Goal: Find specific page/section: Find specific page/section

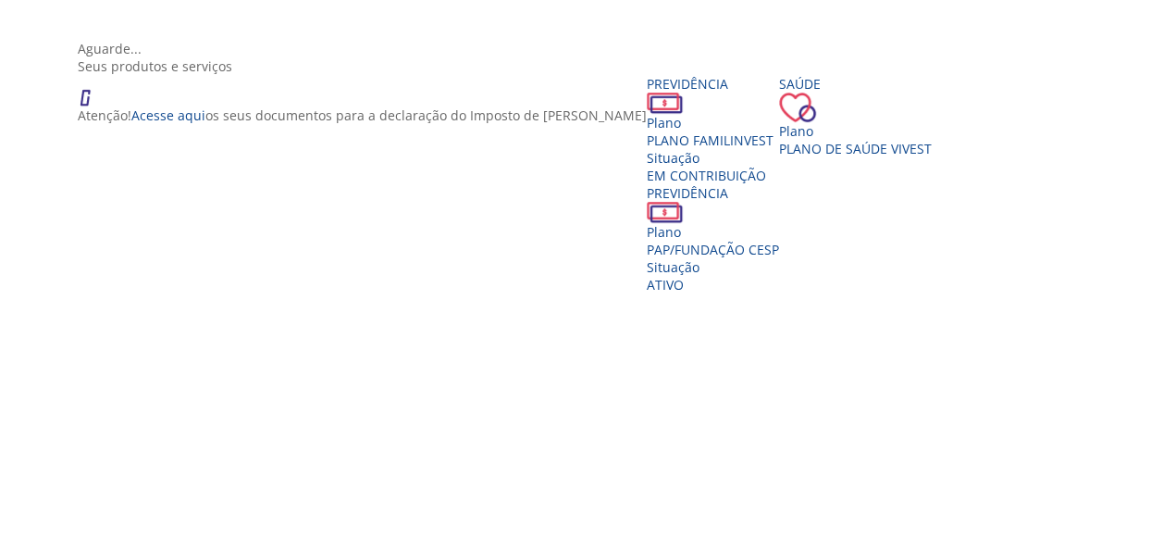
scroll to position [363, 0]
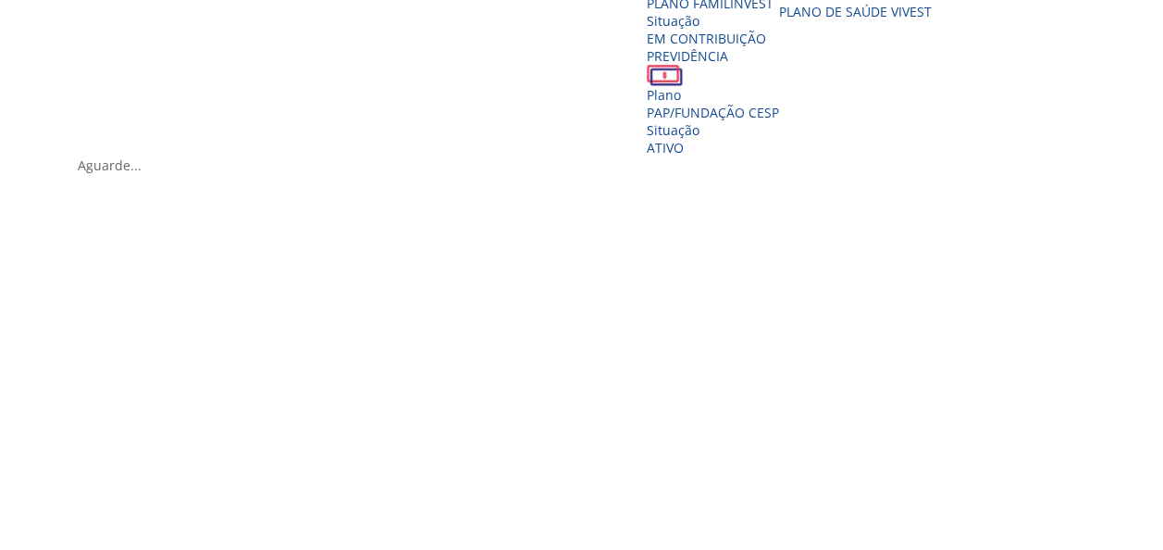
scroll to position [422, 0]
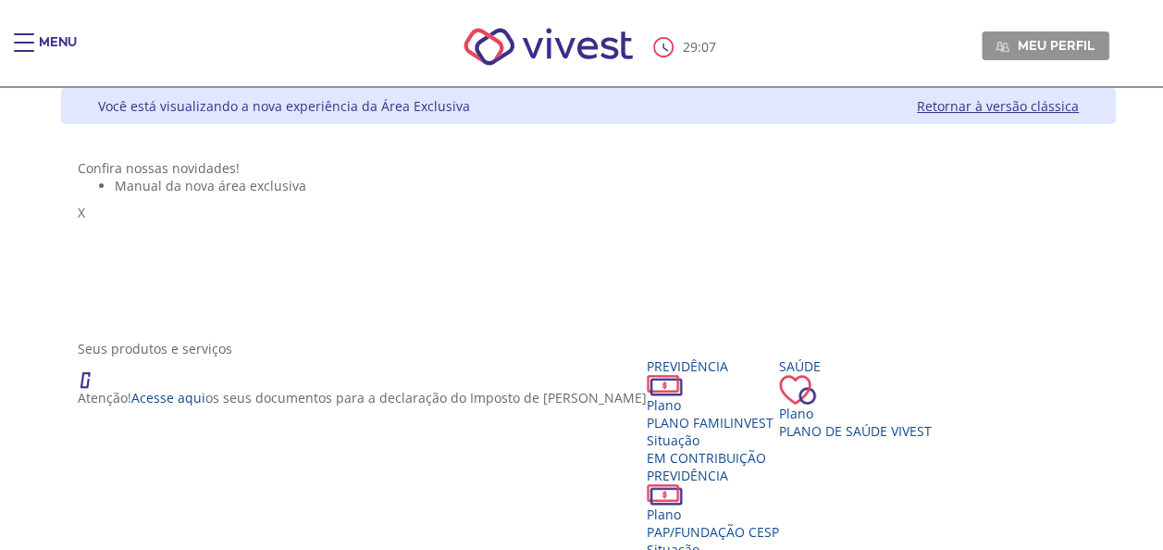
scroll to position [0, 0]
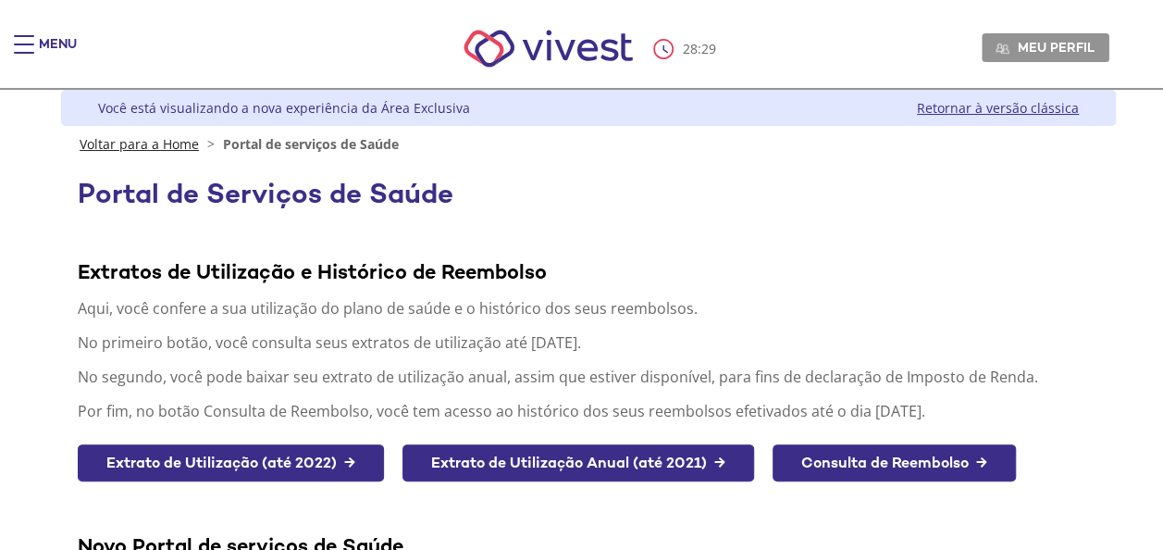
click at [176, 138] on link "Voltar para a Home" at bounding box center [139, 144] width 119 height 18
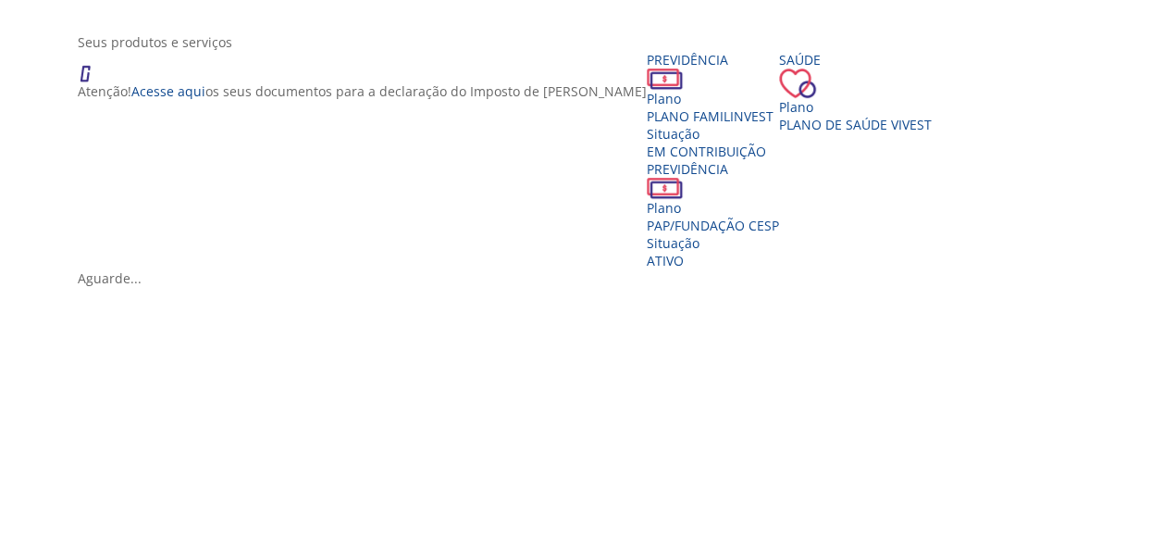
scroll to position [322, 0]
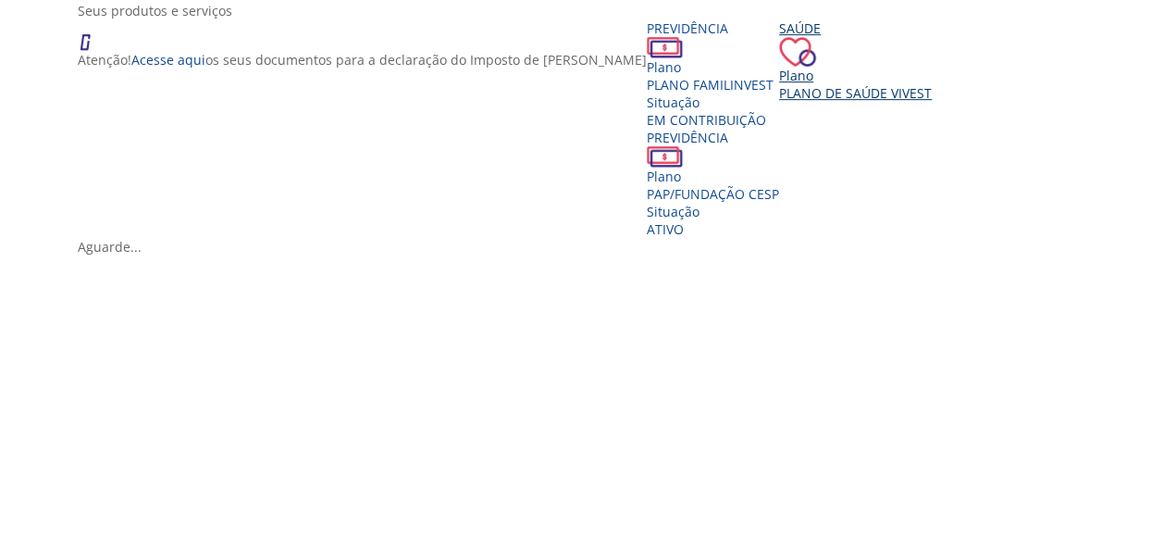
click at [779, 102] on div "Saúde Plano Plano de Saúde VIVEST" at bounding box center [855, 60] width 153 height 82
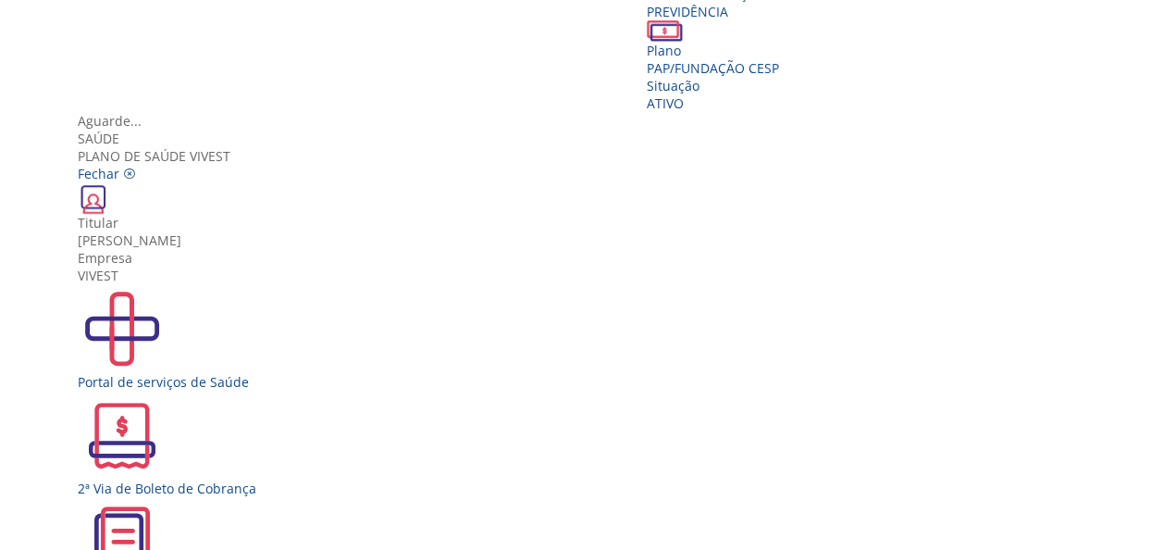
scroll to position [32, 0]
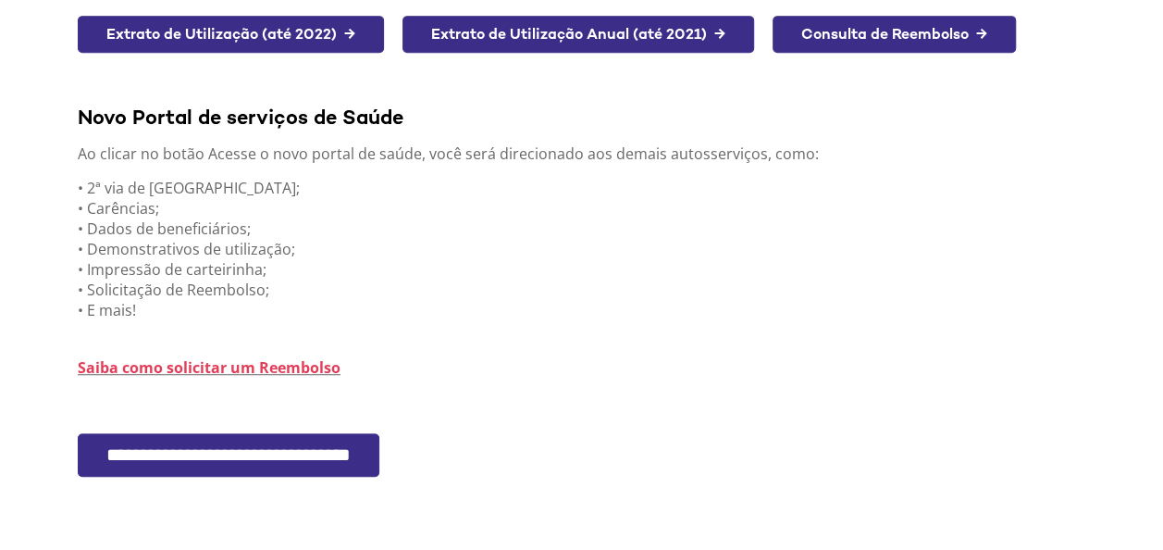
scroll to position [507, 0]
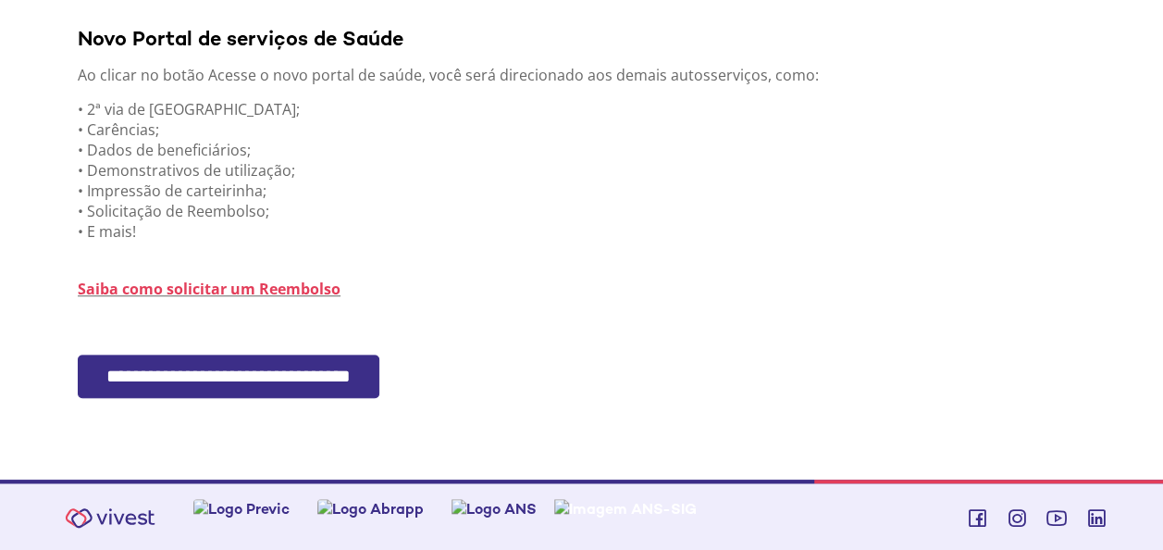
click at [356, 372] on input "**********" at bounding box center [229, 375] width 302 height 43
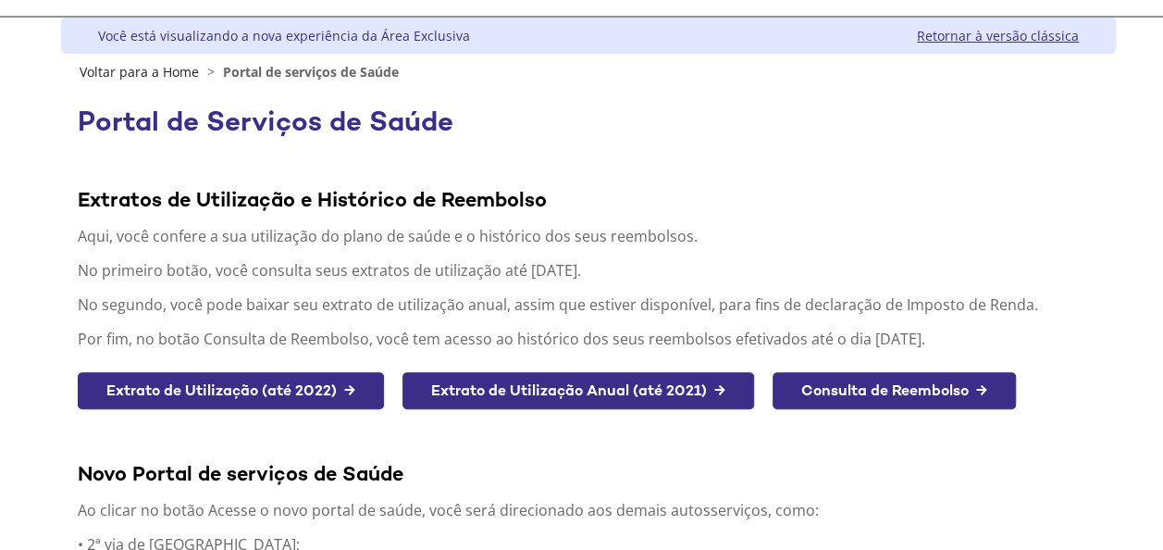
scroll to position [52, 0]
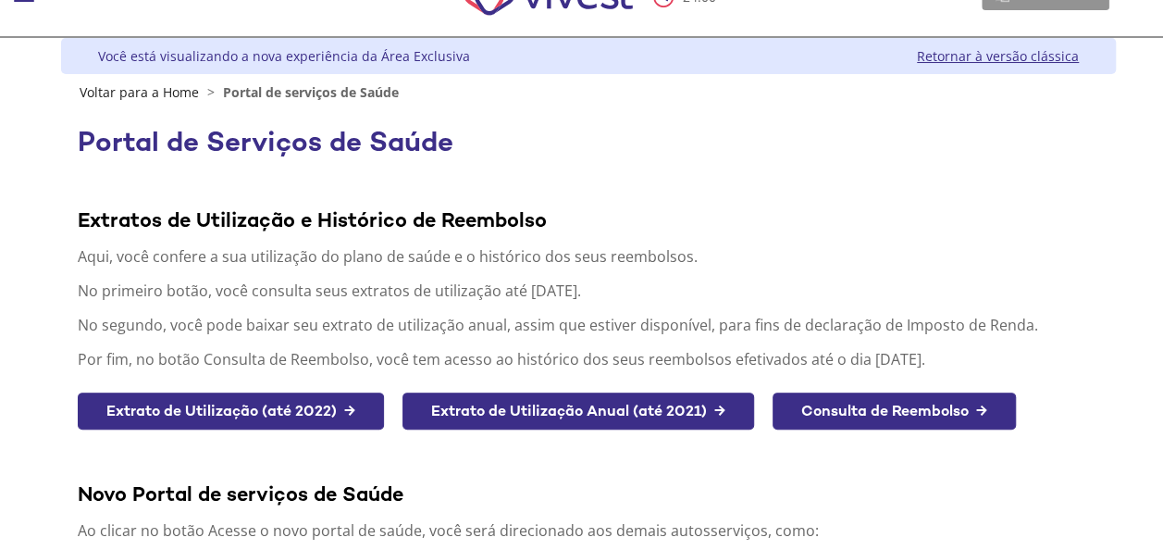
click at [51, 351] on div "Z6_L19A13G0LGPF00Q7UV9Q807RI0 Você está visualizando a nova experiência da Área…" at bounding box center [581, 486] width 1069 height 897
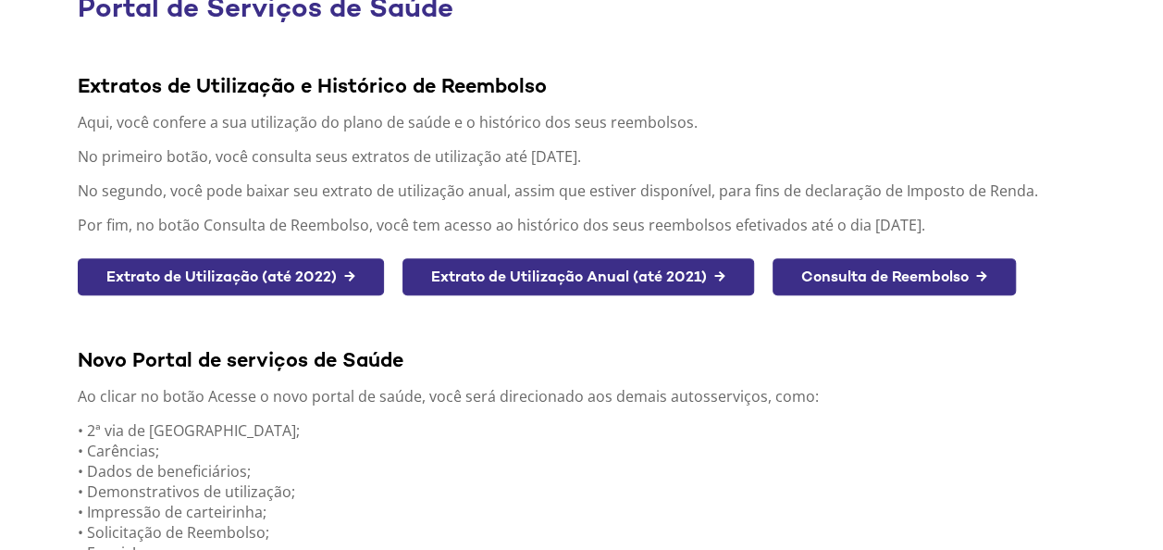
scroll to position [182, 0]
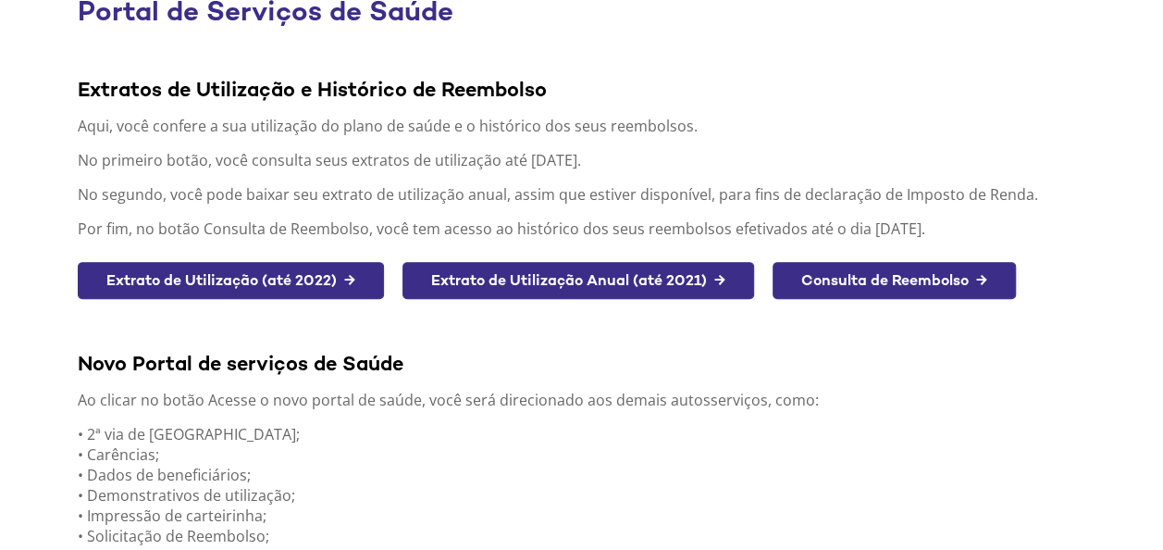
click at [0, 358] on html "**********" at bounding box center [581, 93] width 1163 height 550
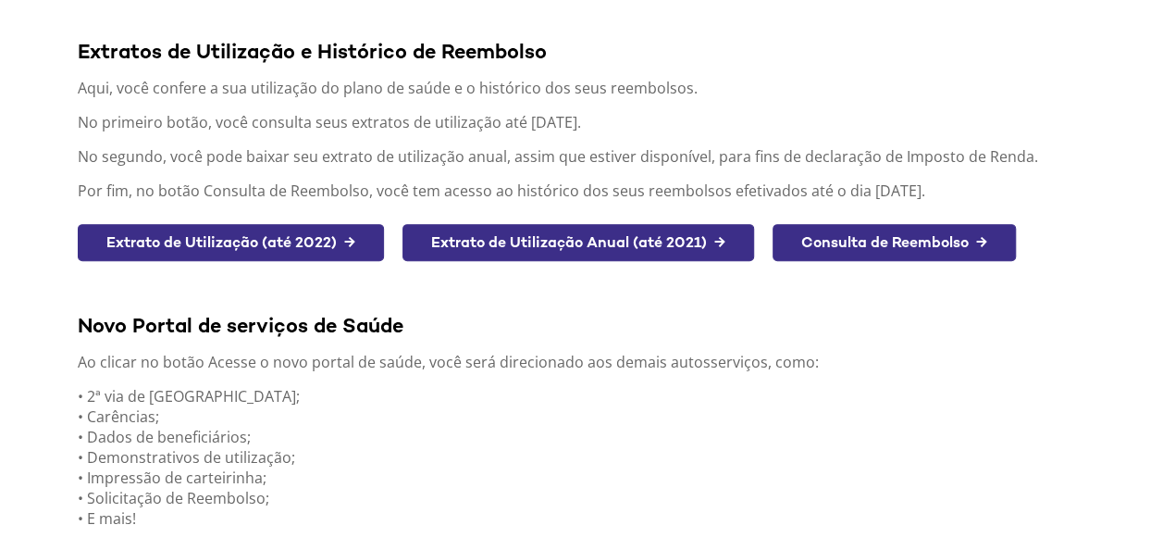
scroll to position [0, 0]
